Goal: Navigation & Orientation: Find specific page/section

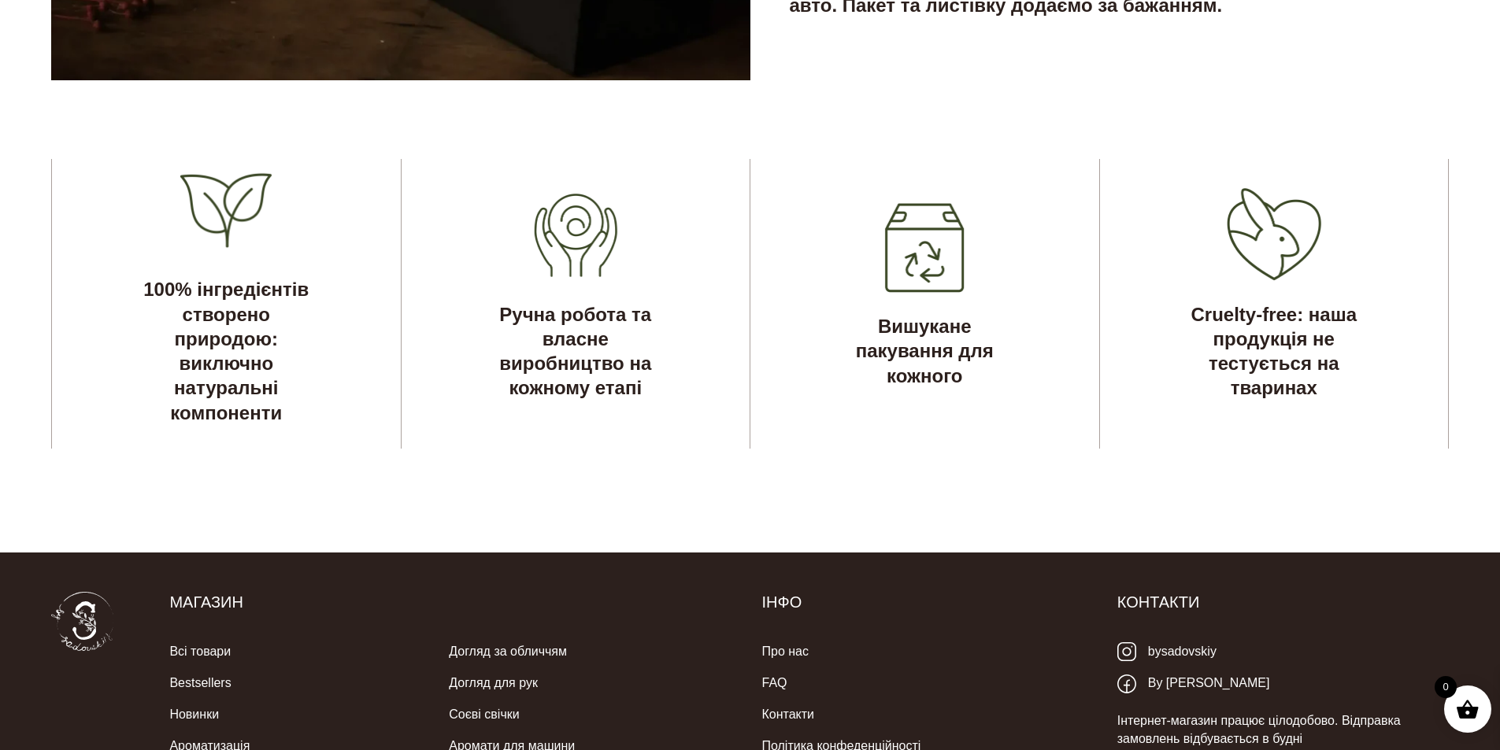
scroll to position [4941, 0]
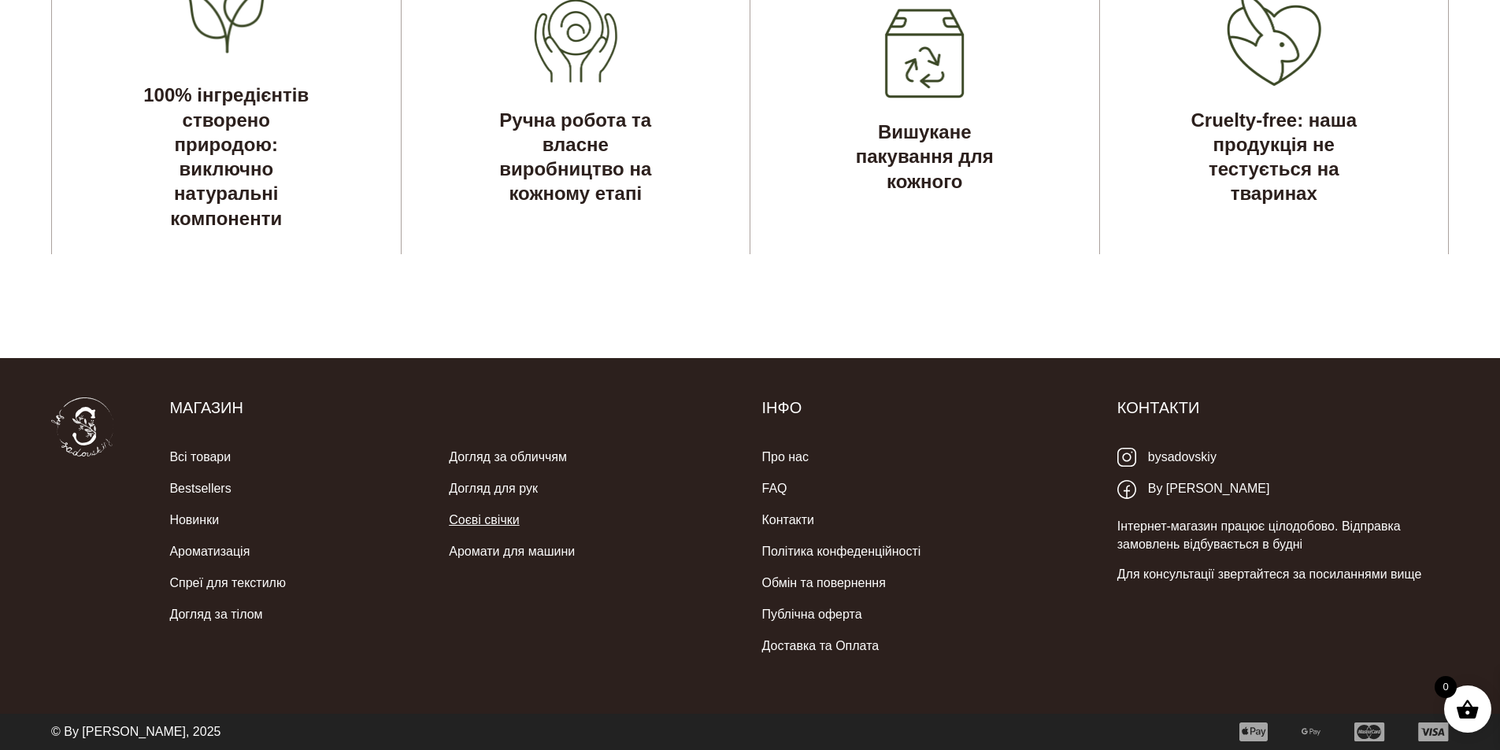
click at [458, 514] on link "Соєві свічки" at bounding box center [484, 520] width 70 height 31
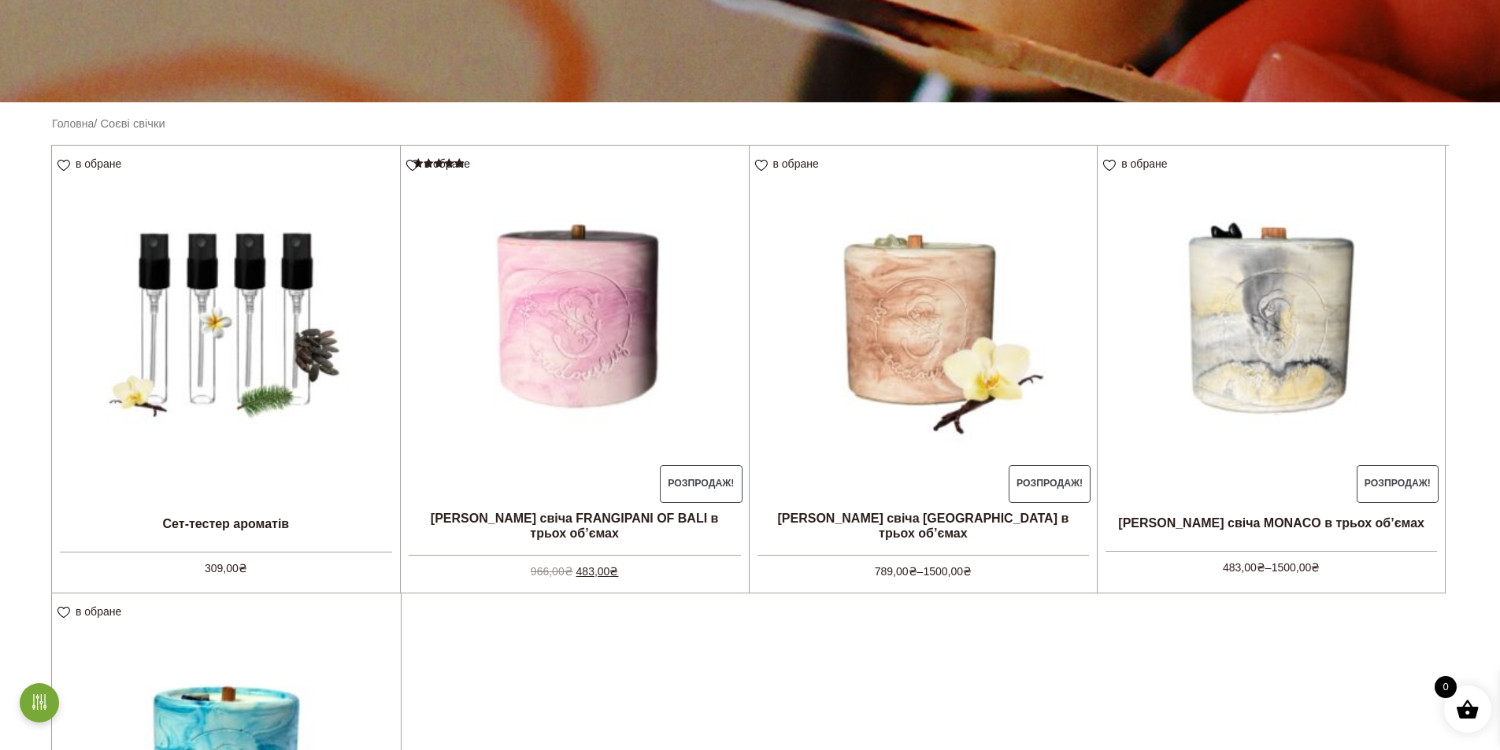
scroll to position [394, 0]
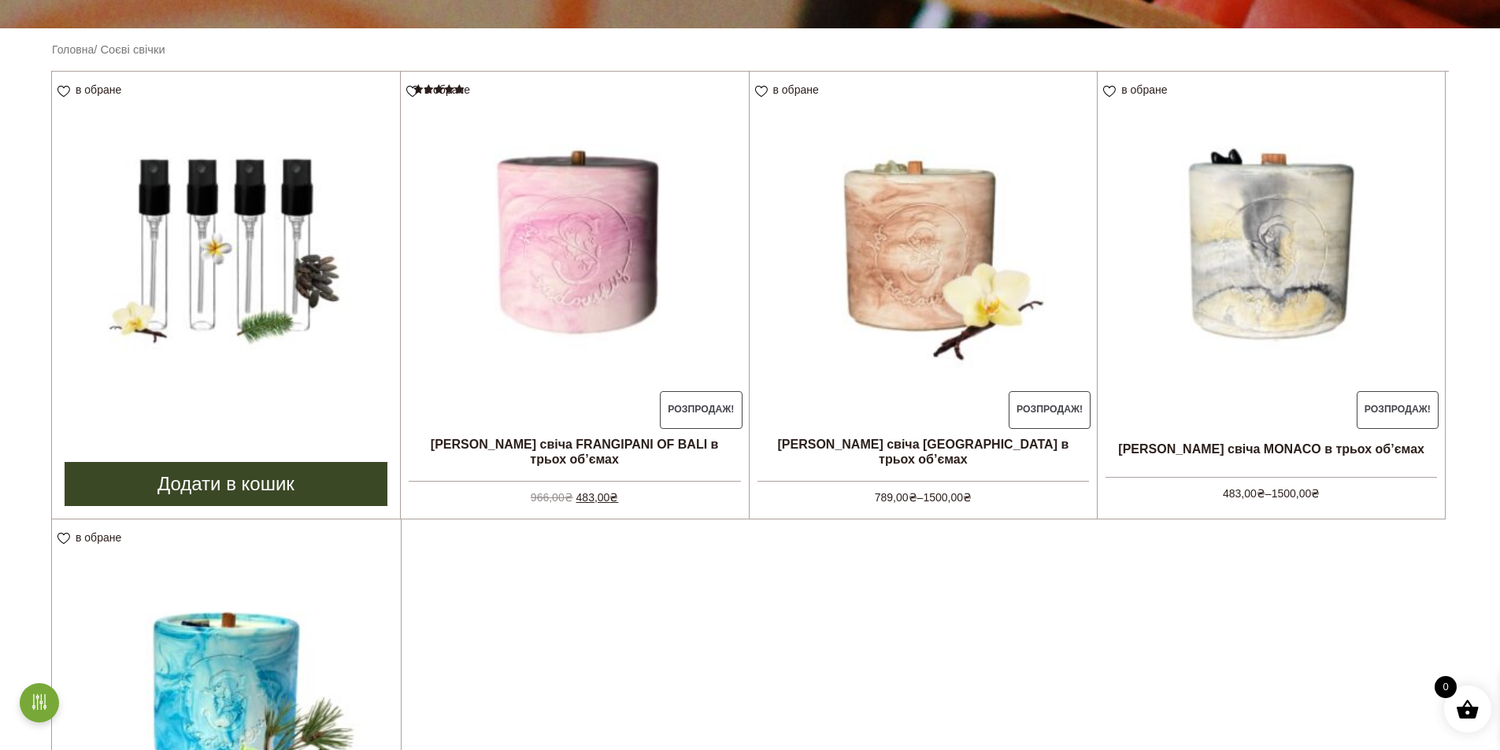
click at [224, 366] on img at bounding box center [226, 246] width 348 height 348
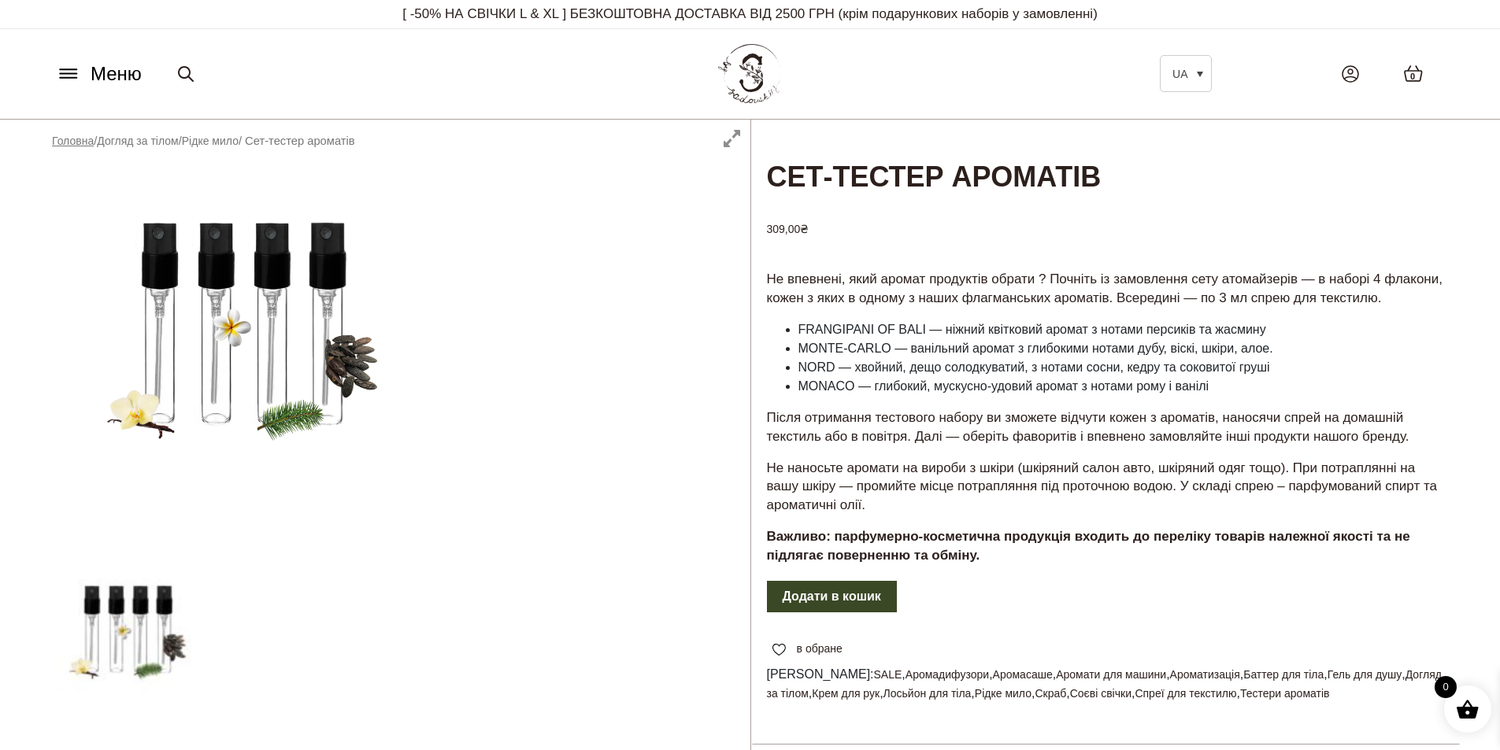
click at [69, 140] on link "Головна" at bounding box center [73, 141] width 42 height 13
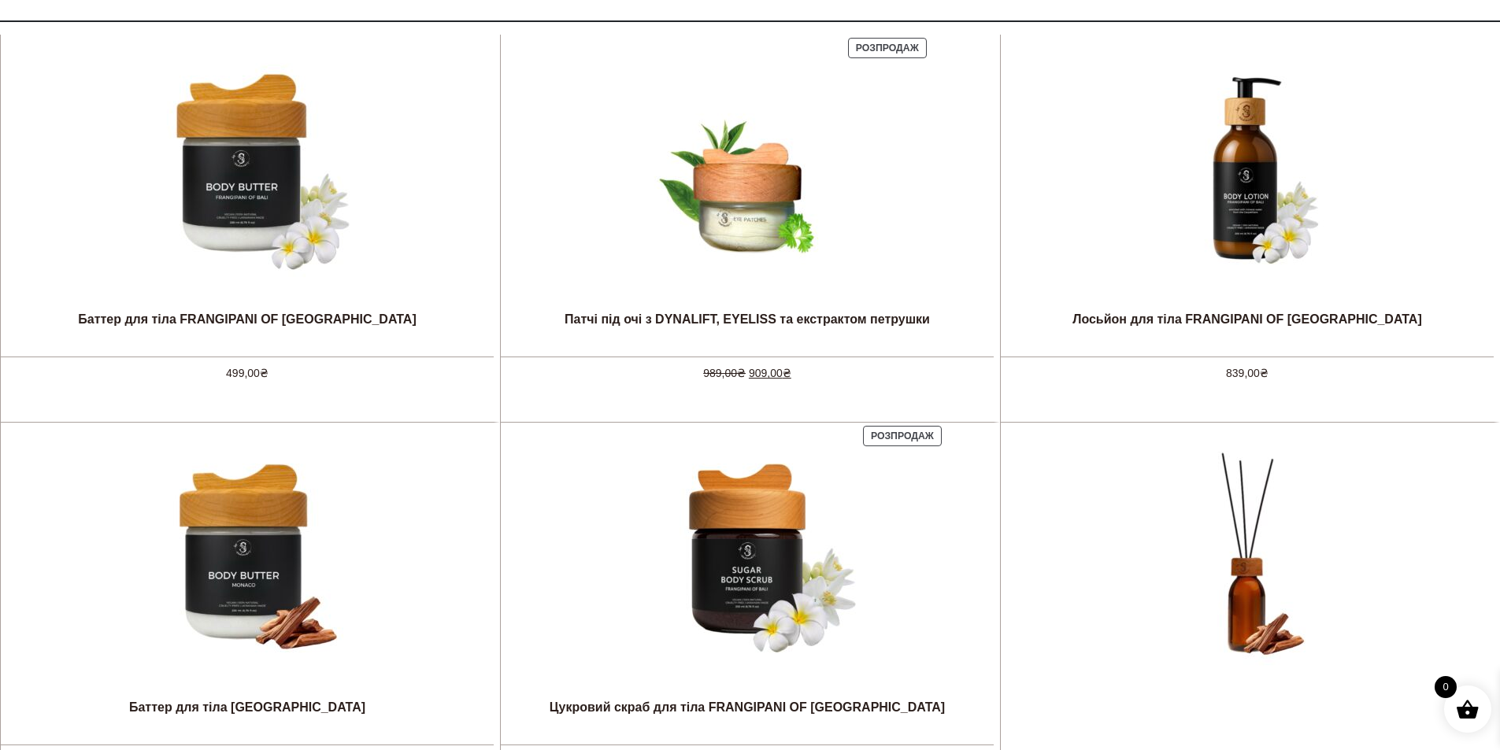
scroll to position [1102, 0]
